Goal: Find contact information: Find contact information

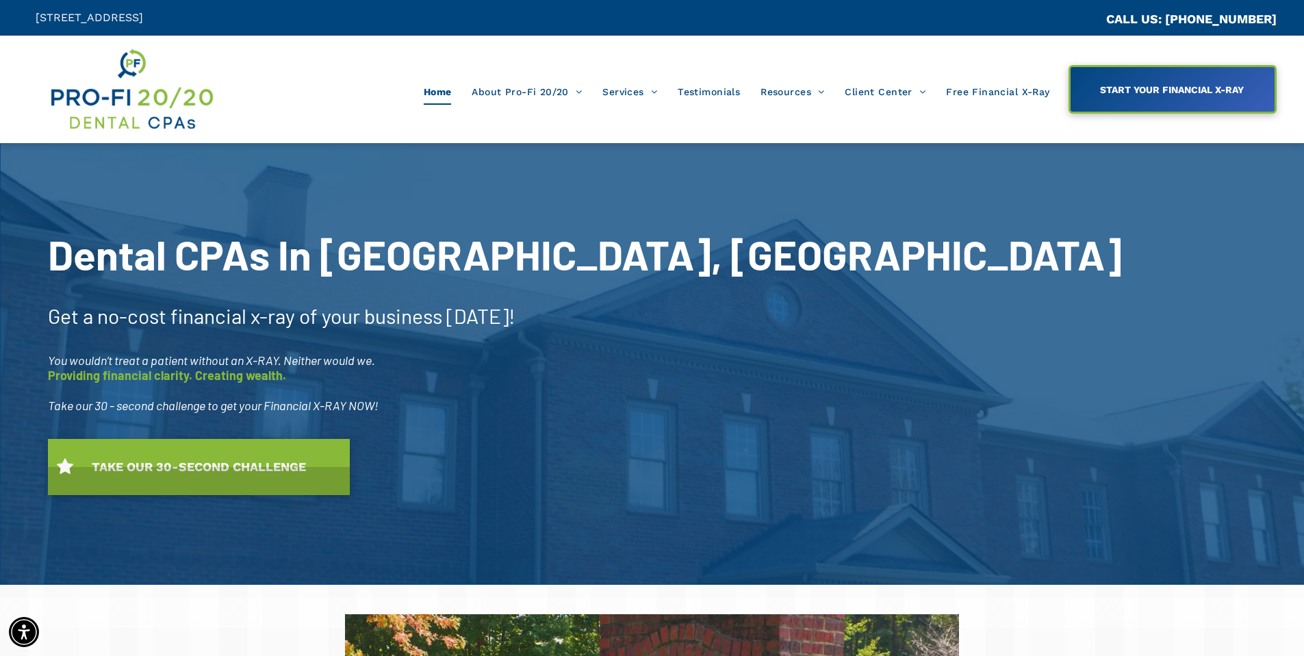
click at [46, 172] on div at bounding box center [652, 363] width 1304 height 441
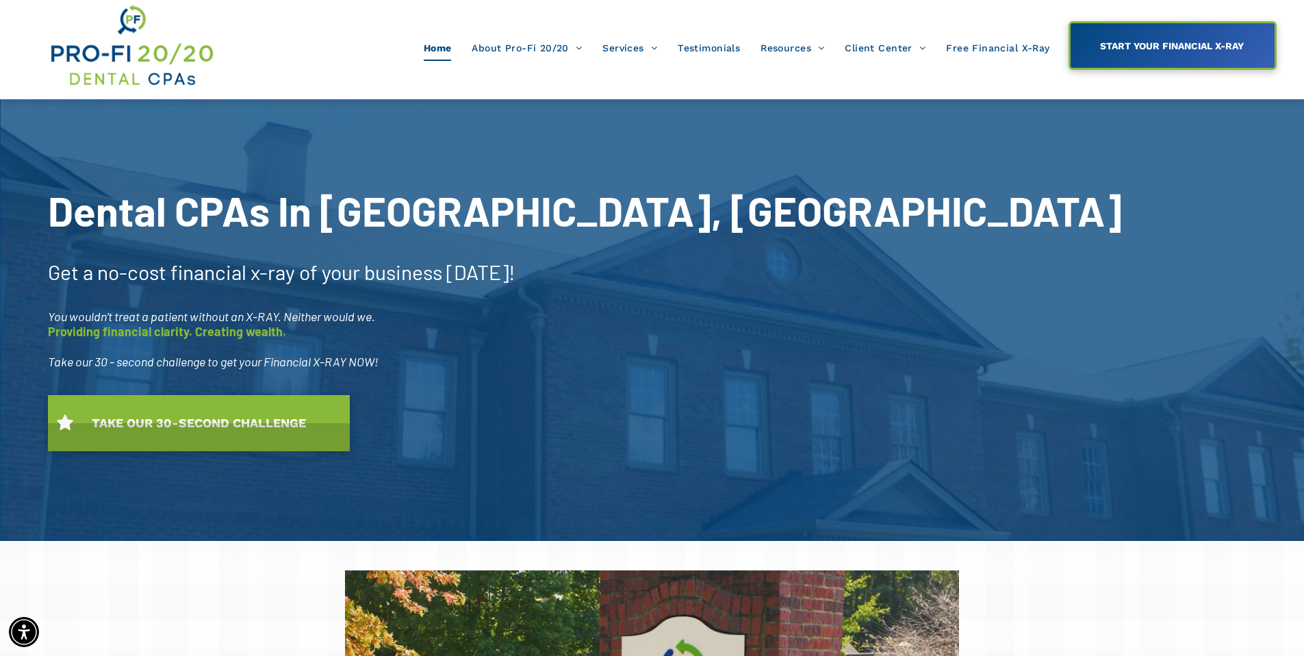
scroll to position [43, 0]
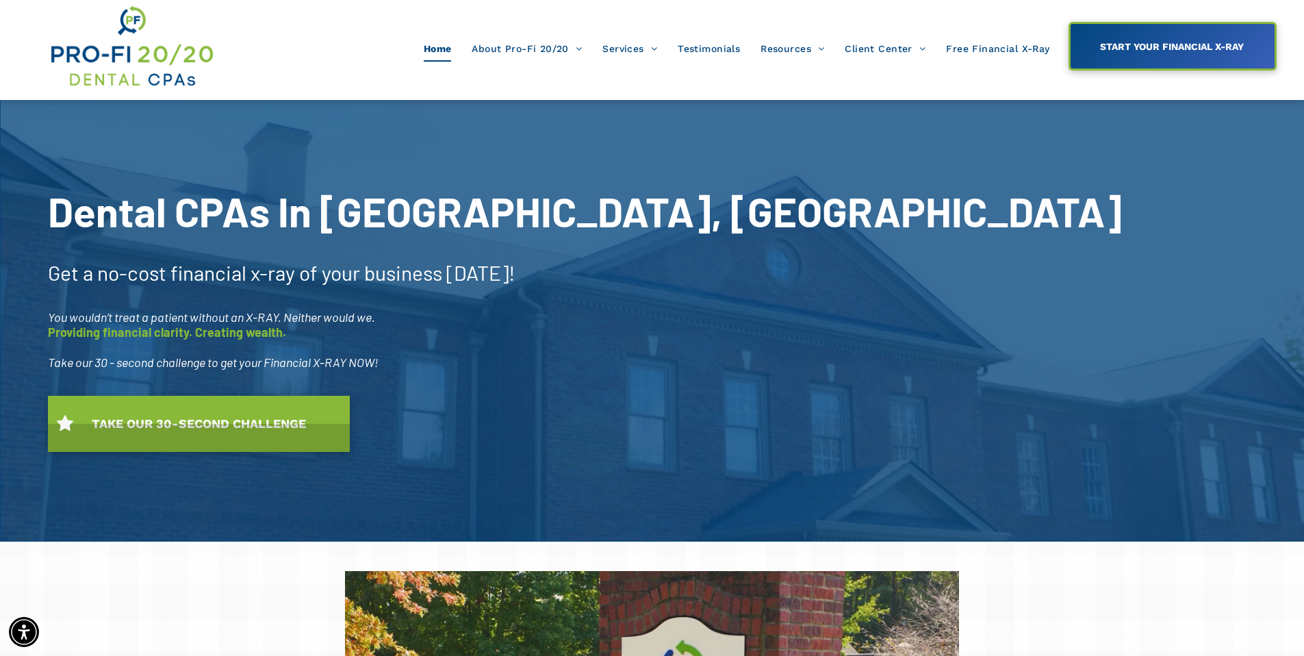
click at [525, 120] on span "Meet Our Team" at bounding box center [540, 118] width 70 height 18
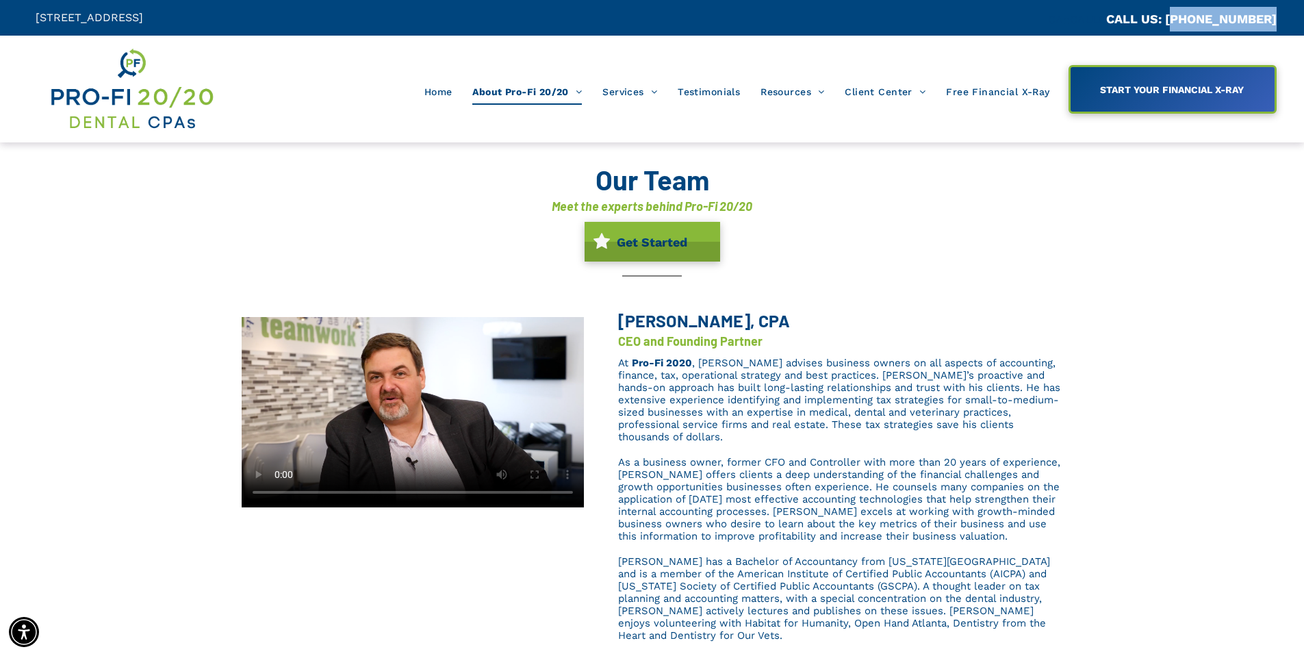
drag, startPoint x: 1282, startPoint y: 21, endPoint x: 1185, endPoint y: 18, distance: 97.2
click at [1185, 18] on div "CA::CALLC CALL US: (404) 495-4895" at bounding box center [978, 18] width 652 height 36
copy link "404) 495-4895"
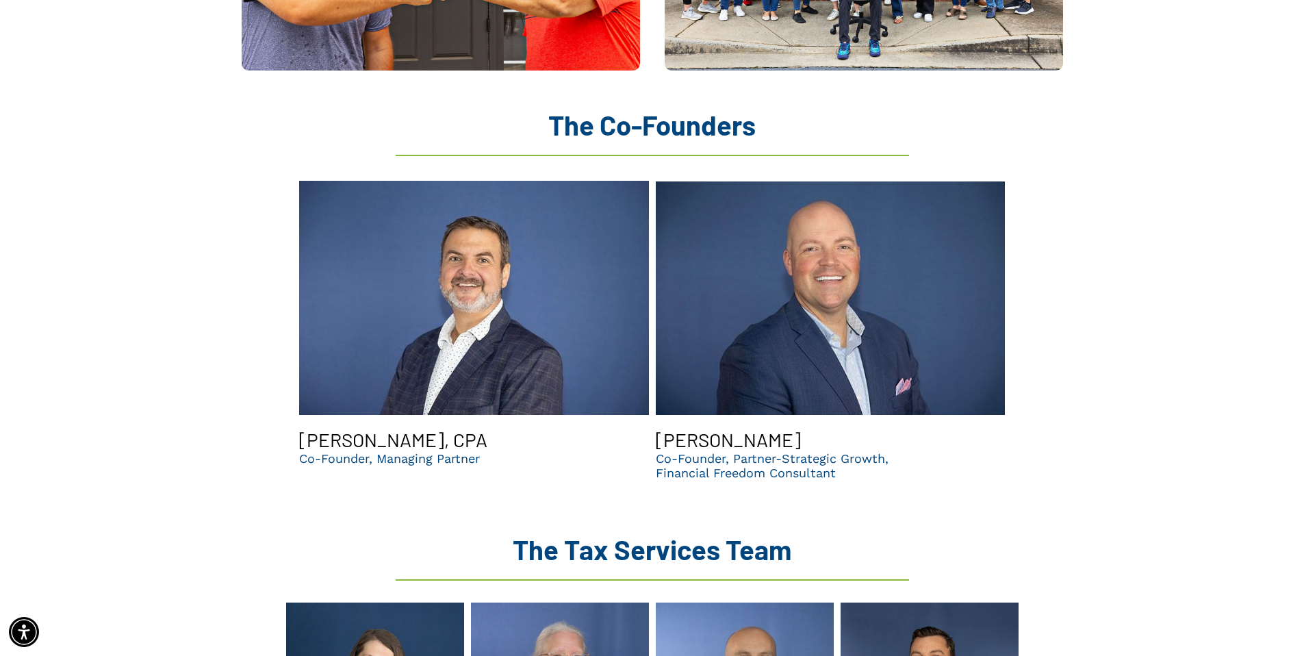
scroll to position [1273, 0]
click at [476, 374] on link "Brent Saunier | CPA | Top dental accountants in GA" at bounding box center [474, 297] width 350 height 240
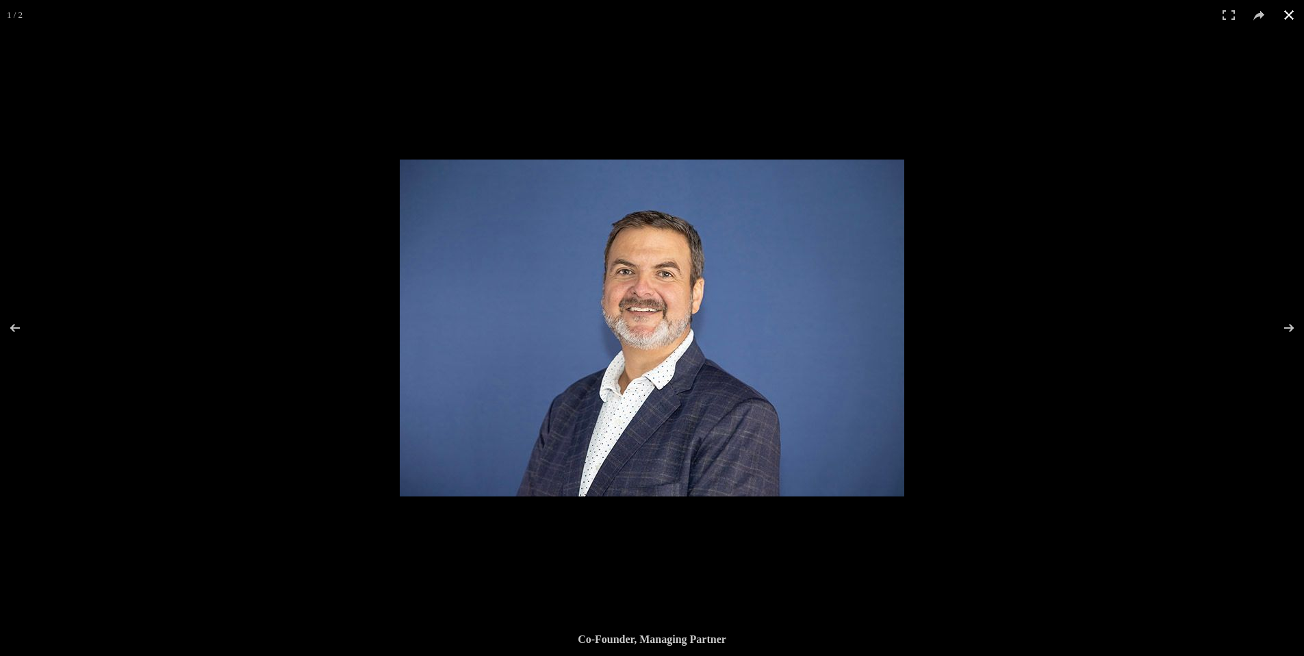
click at [1114, 570] on div at bounding box center [1052, 487] width 1304 height 656
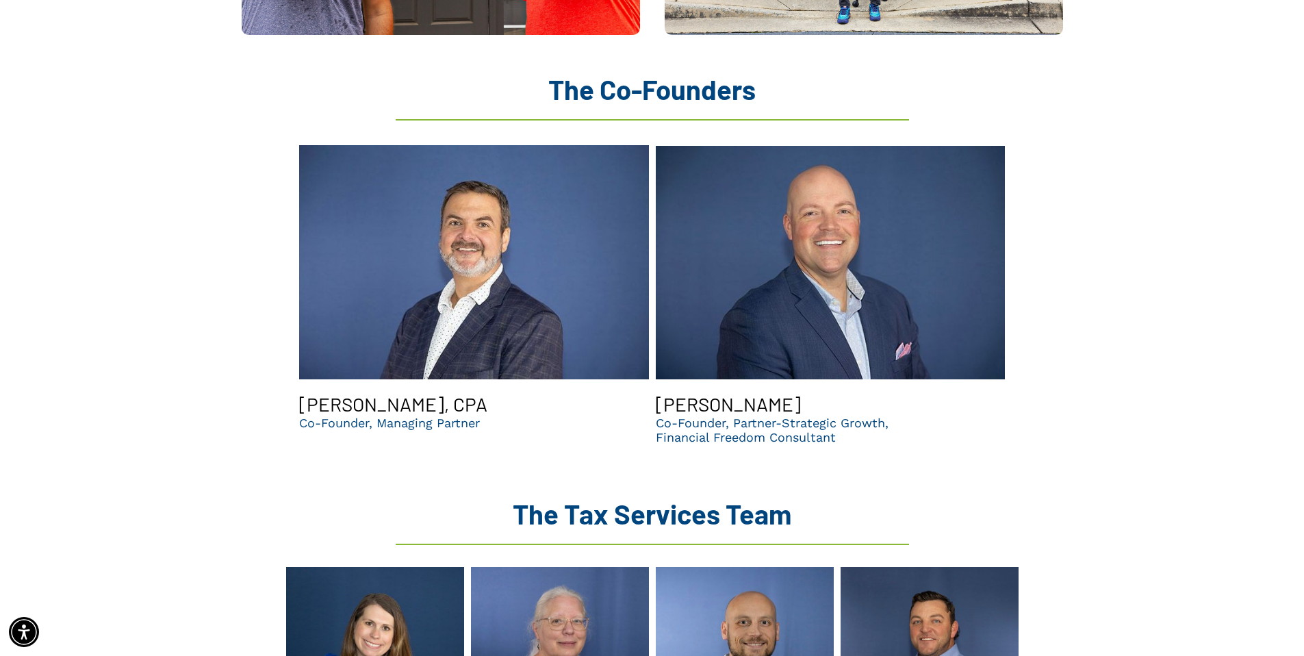
scroll to position [1335, 0]
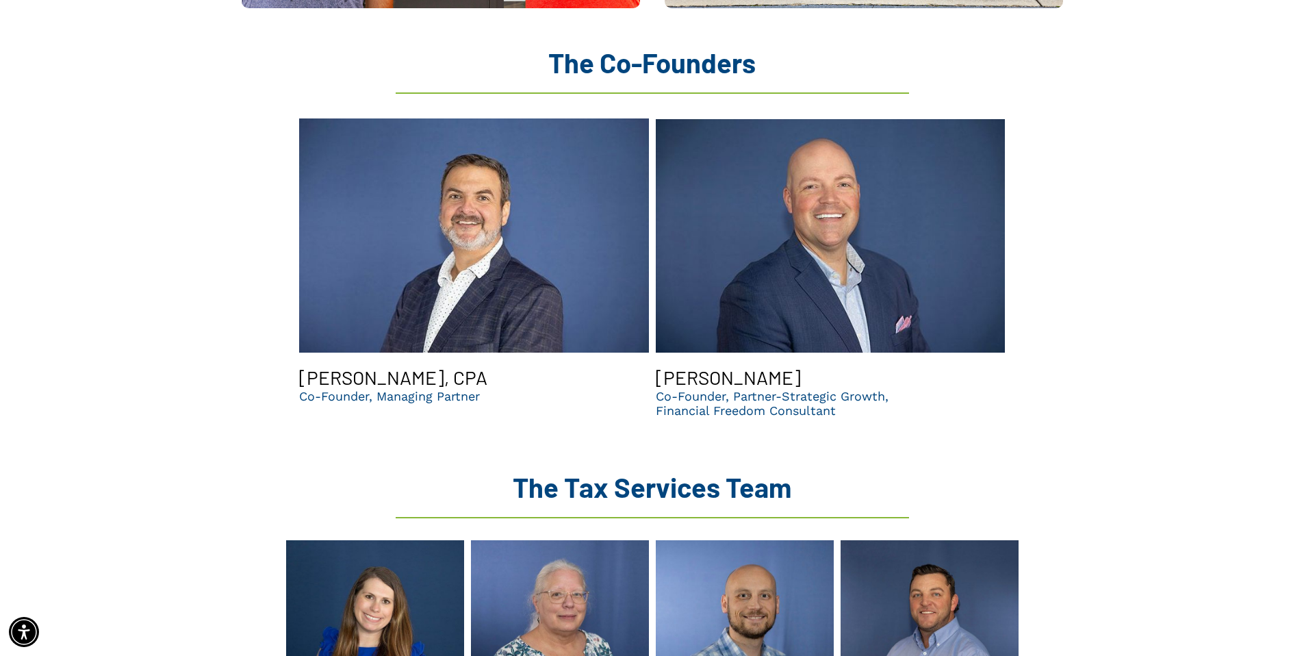
click at [704, 389] on div "Co-Founder, Partner-Strategic Growth, Financial Freedom Consultant" at bounding box center [772, 403] width 233 height 29
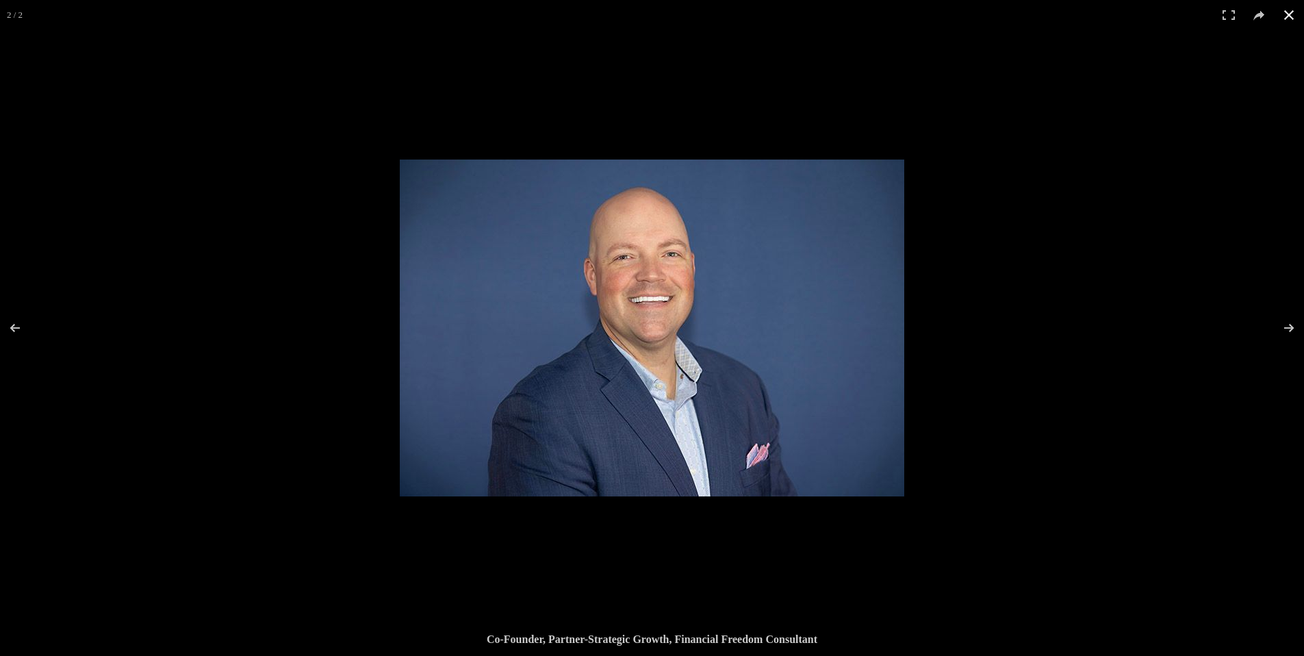
click at [974, 368] on div at bounding box center [1052, 487] width 1304 height 656
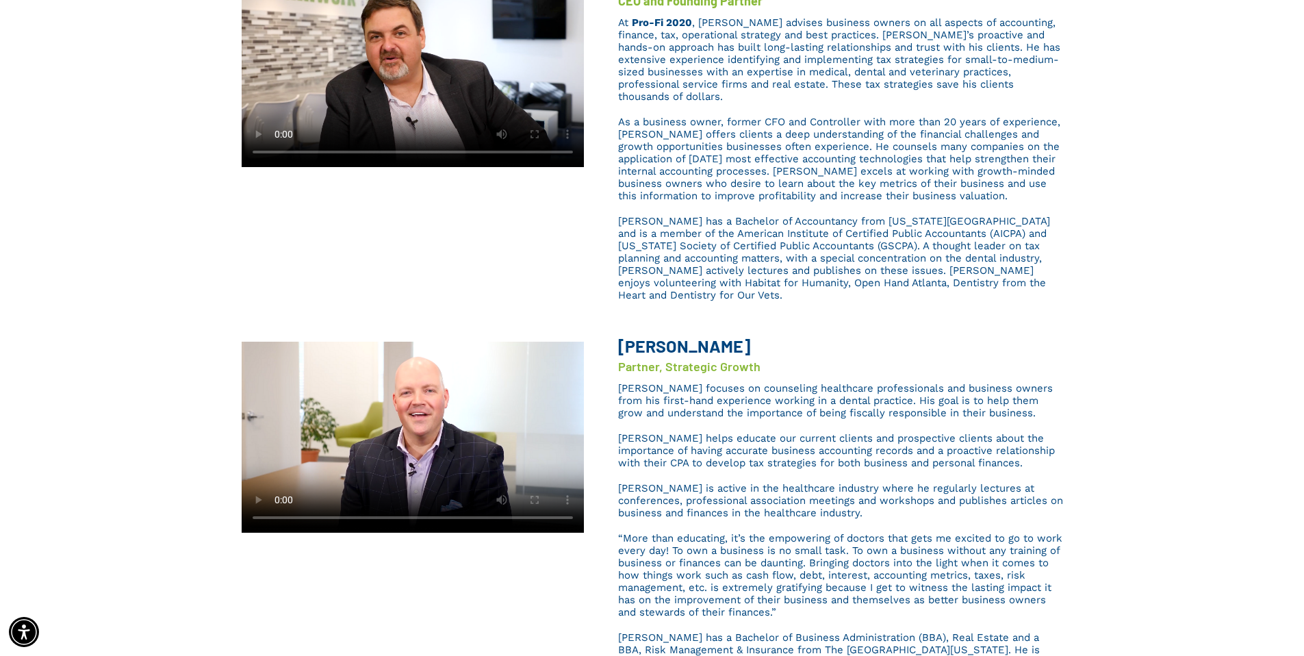
scroll to position [167, 0]
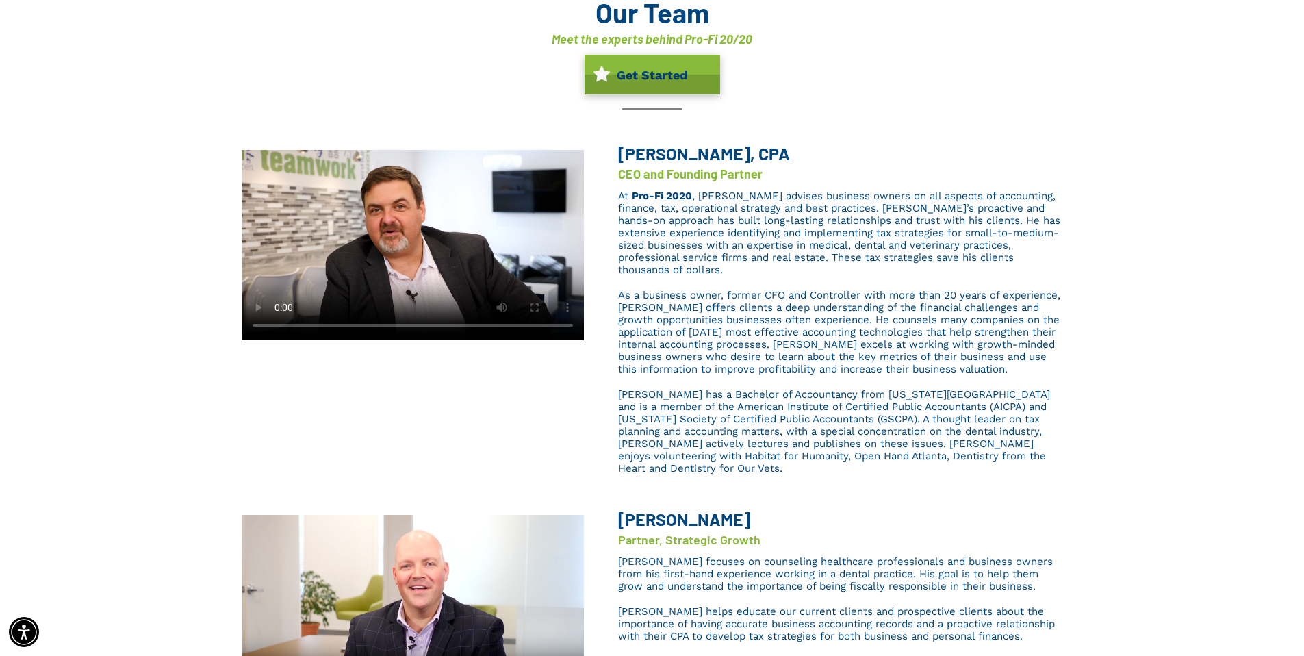
click at [746, 507] on h3 "[PERSON_NAME]" at bounding box center [751, 518] width 267 height 23
click at [708, 532] on span "Partner, Strategic Growth" at bounding box center [689, 539] width 142 height 15
click at [673, 509] on b "[PERSON_NAME]" at bounding box center [684, 519] width 132 height 21
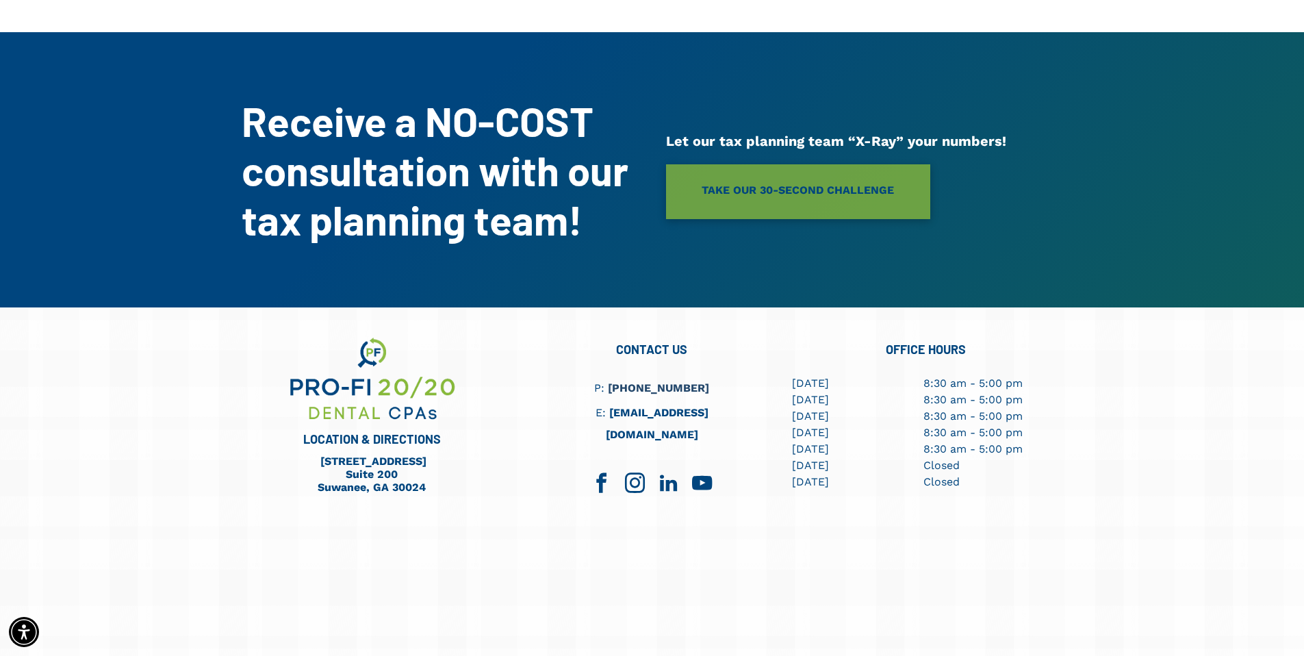
scroll to position [4803, 0]
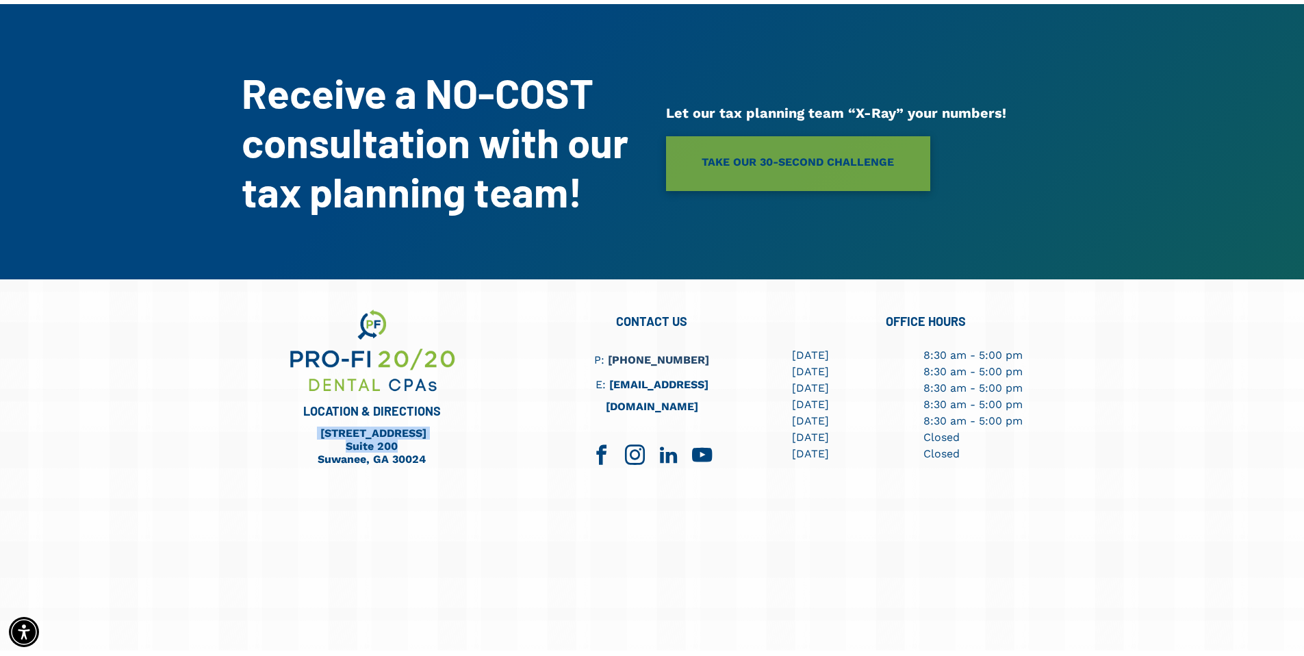
drag, startPoint x: 276, startPoint y: 405, endPoint x: 407, endPoint y: 419, distance: 131.4
click at [407, 419] on div "LOCATION & DIRECTIONS 790 Peachtree Industrial Blvd. Suite 200 Suwanee, GA 30024" at bounding box center [379, 470] width 274 height 326
copy div "790 Peachtree Industrial Blvd. Suite 200"
drag, startPoint x: 306, startPoint y: 435, endPoint x: 366, endPoint y: 438, distance: 60.3
click at [366, 452] on h6 "Suwanee, GA 30024" at bounding box center [372, 458] width 178 height 13
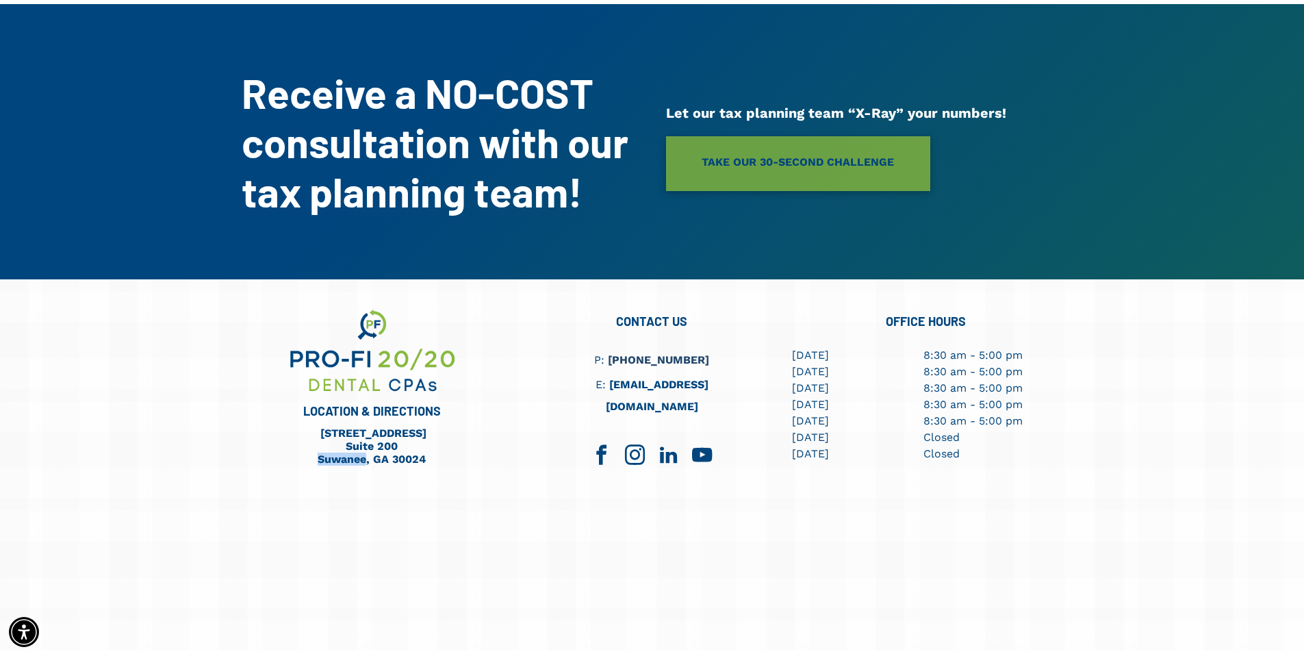
copy link "Suwanee"
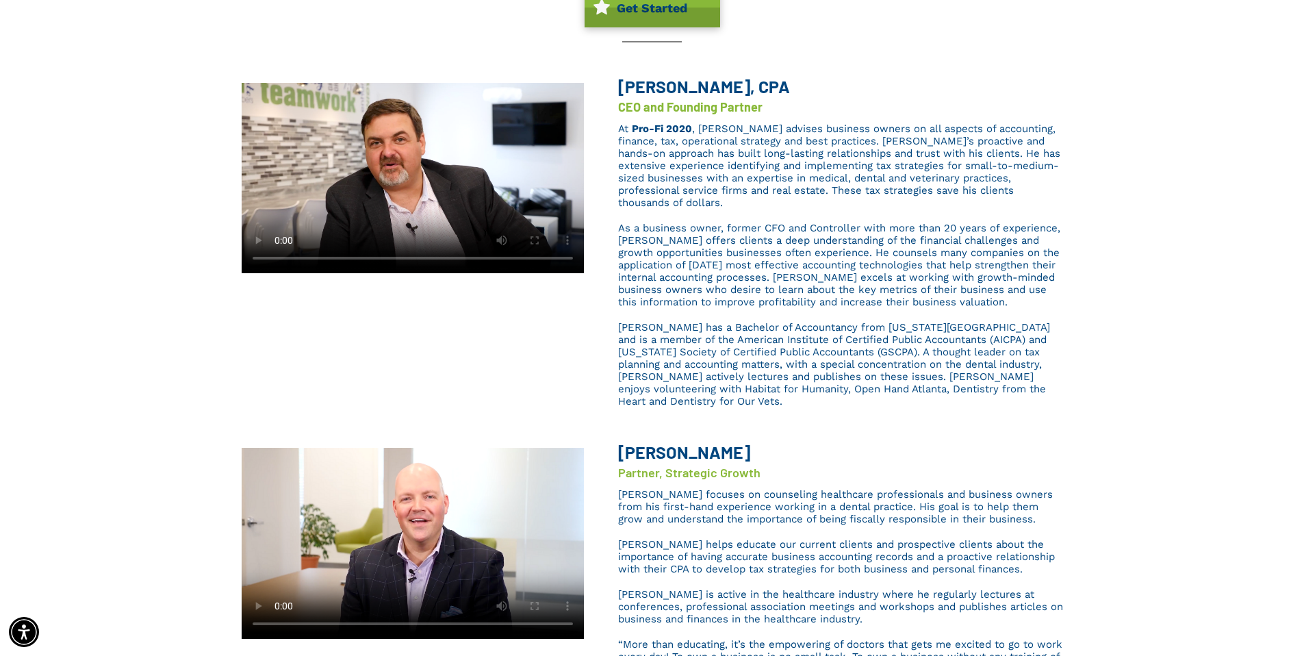
scroll to position [230, 0]
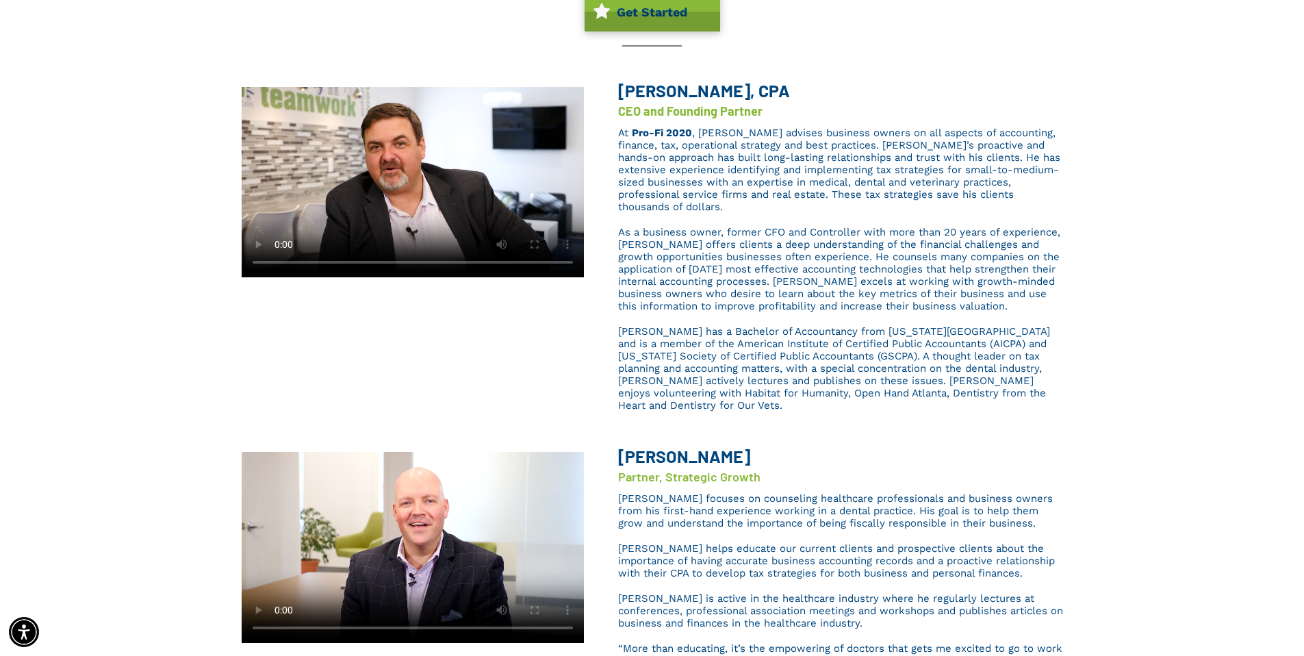
click at [711, 91] on span "Brent L. Saunier, CPA" at bounding box center [704, 90] width 172 height 21
click at [711, 92] on span "Brent L. Saunier, CPA" at bounding box center [704, 90] width 172 height 21
copy span "Saunier"
click at [677, 446] on b "[PERSON_NAME]" at bounding box center [684, 456] width 132 height 21
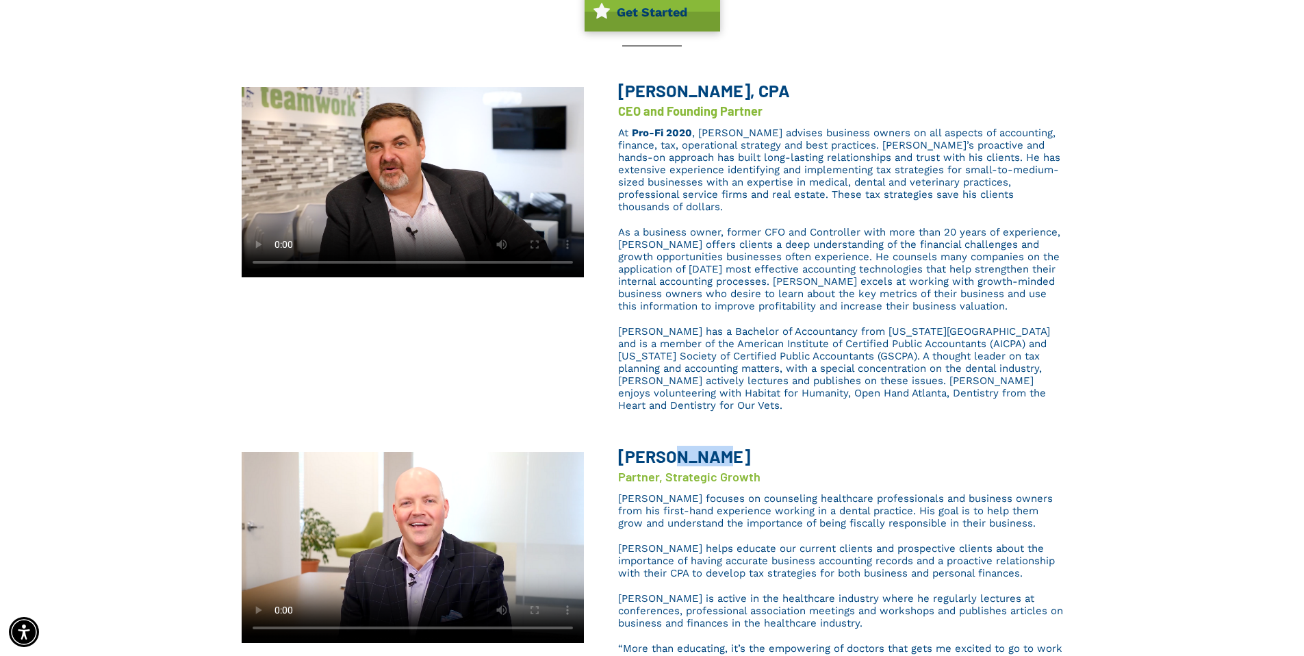
copy b "Sands"
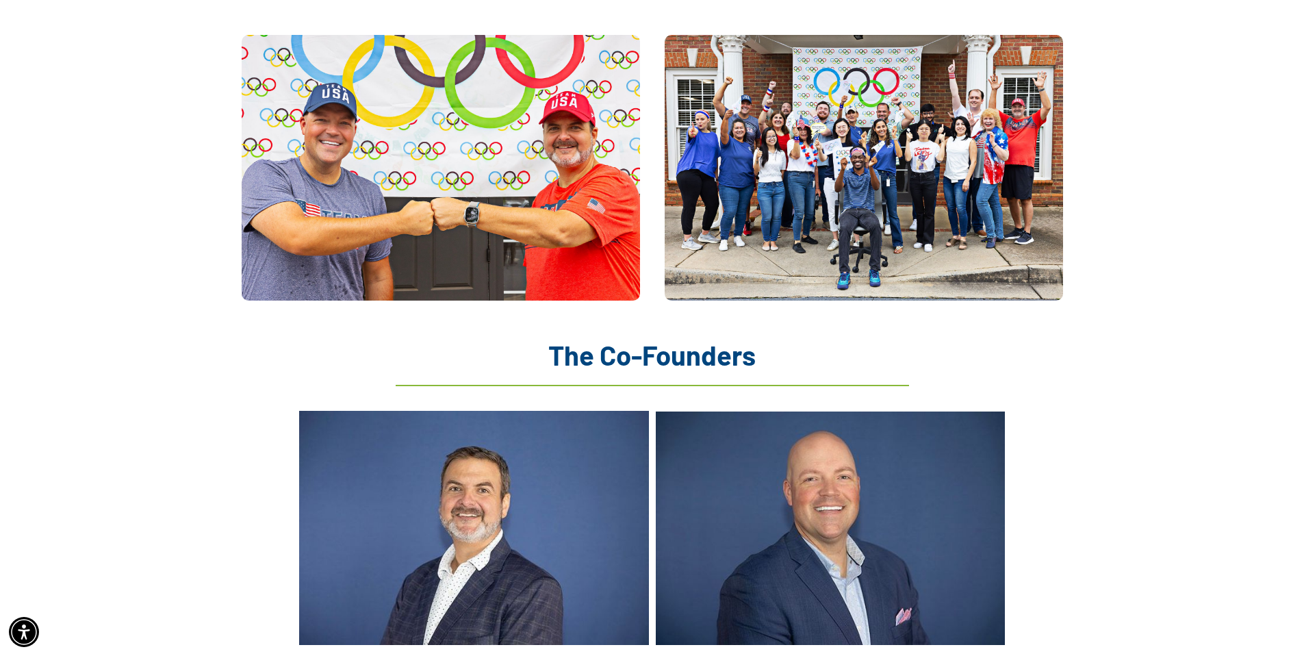
scroll to position [1506, 0]
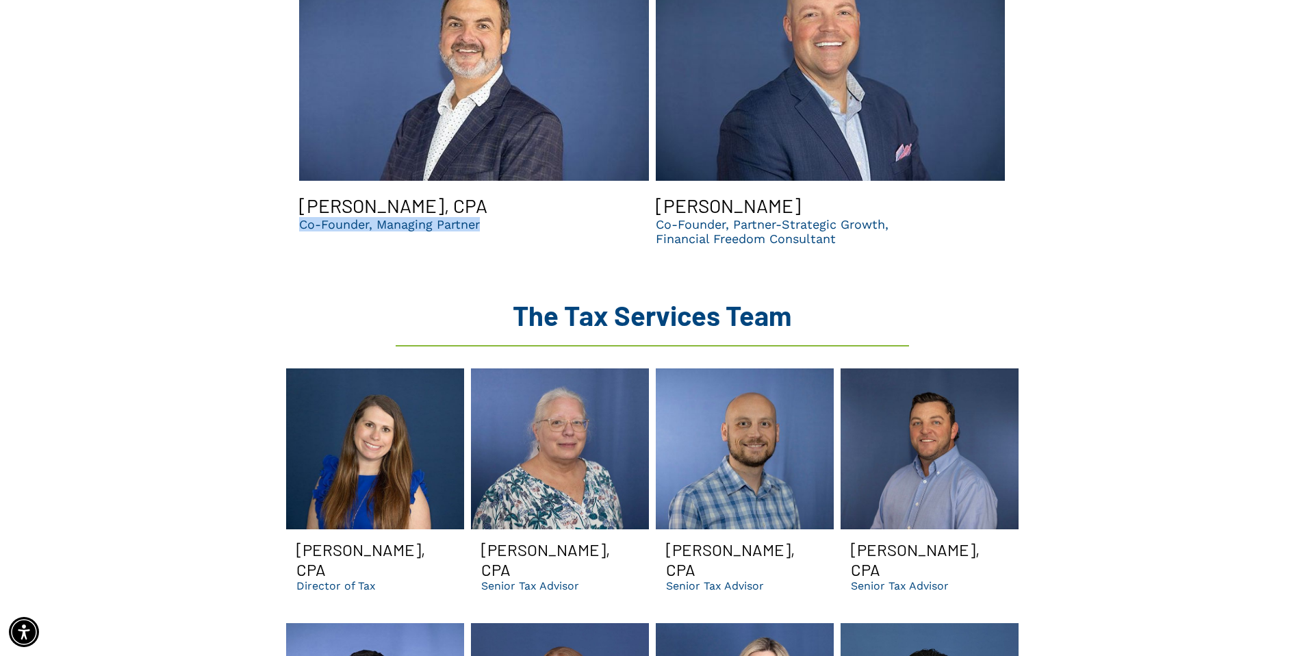
drag, startPoint x: 283, startPoint y: 203, endPoint x: 480, endPoint y: 203, distance: 197.1
copy p "Co-Founder, Managing Partner"
